Goal: Subscribe to service/newsletter

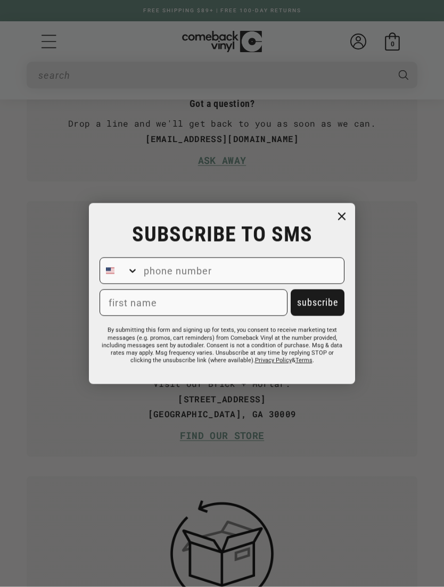
scroll to position [3772, 0]
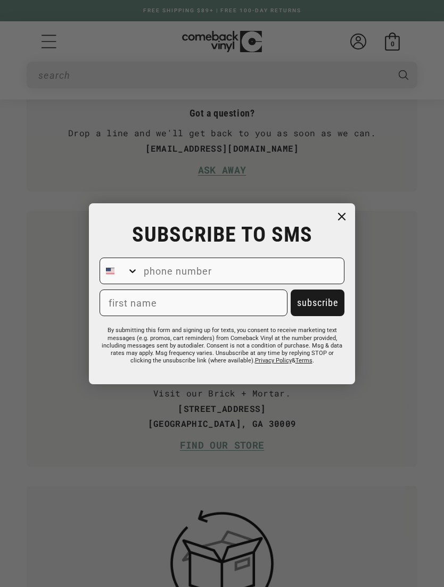
click at [299, 280] on input "phone number" at bounding box center [241, 271] width 206 height 26
type input "201-214-1653"
click at [236, 316] on input "Phillip" at bounding box center [194, 303] width 188 height 27
type input "Phil"
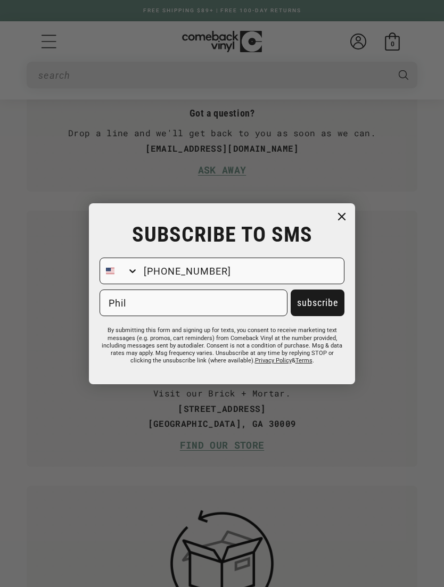
click at [338, 316] on button "subscribe" at bounding box center [318, 303] width 54 height 27
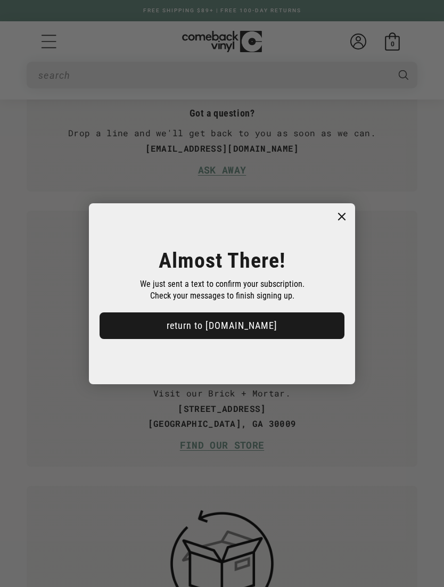
scroll to position [0, 888]
click at [309, 339] on button "return to comebackvinyl.com" at bounding box center [222, 326] width 245 height 27
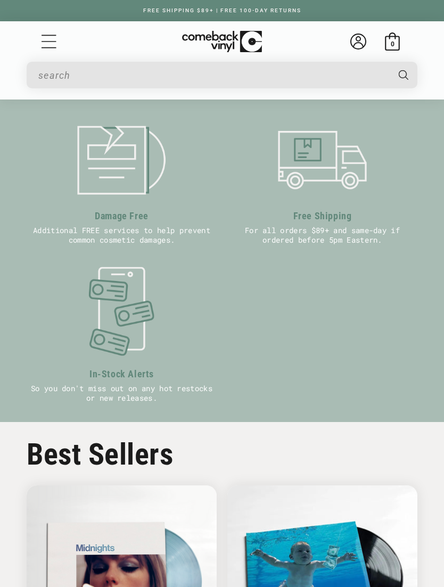
scroll to position [0, 537]
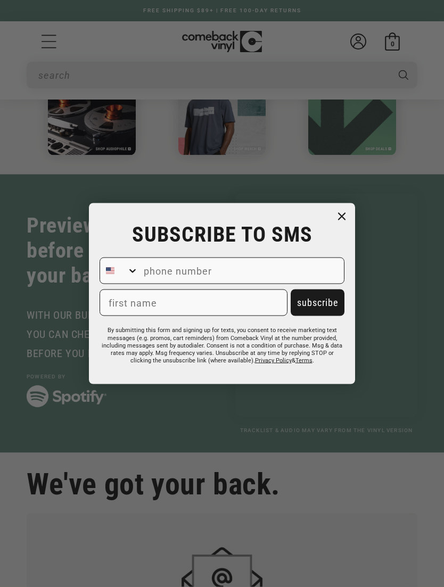
click at [342, 214] on circle "Close dialog" at bounding box center [341, 216] width 15 height 15
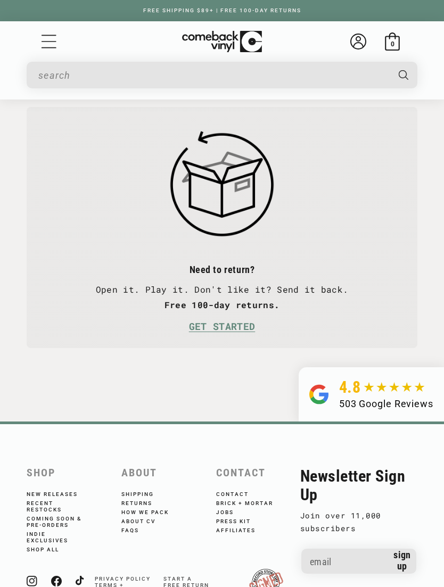
scroll to position [4186, 0]
